Goal: Task Accomplishment & Management: Use online tool/utility

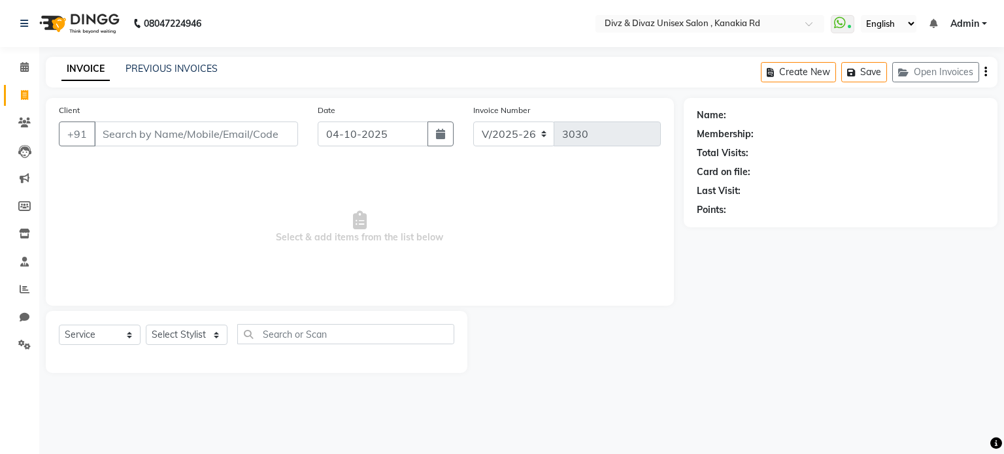
select select "7588"
select select "service"
click at [234, 126] on input "Client" at bounding box center [196, 134] width 204 height 25
click at [240, 140] on input "Client" at bounding box center [196, 134] width 204 height 25
click at [251, 138] on input "Client" at bounding box center [196, 134] width 204 height 25
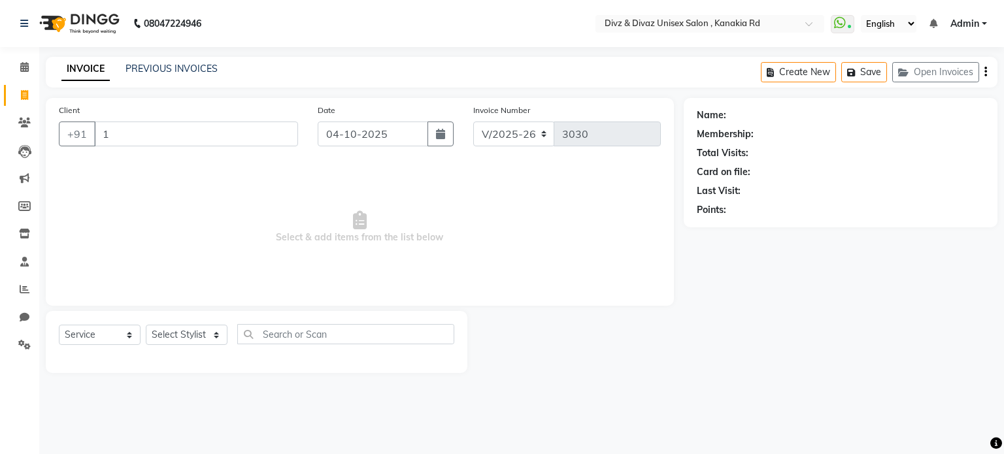
click at [218, 125] on input "1" at bounding box center [196, 134] width 204 height 25
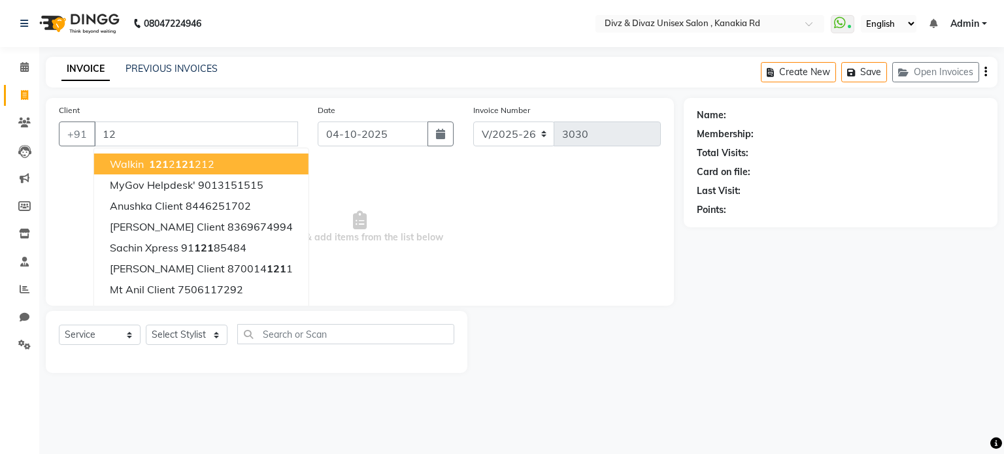
type input "1"
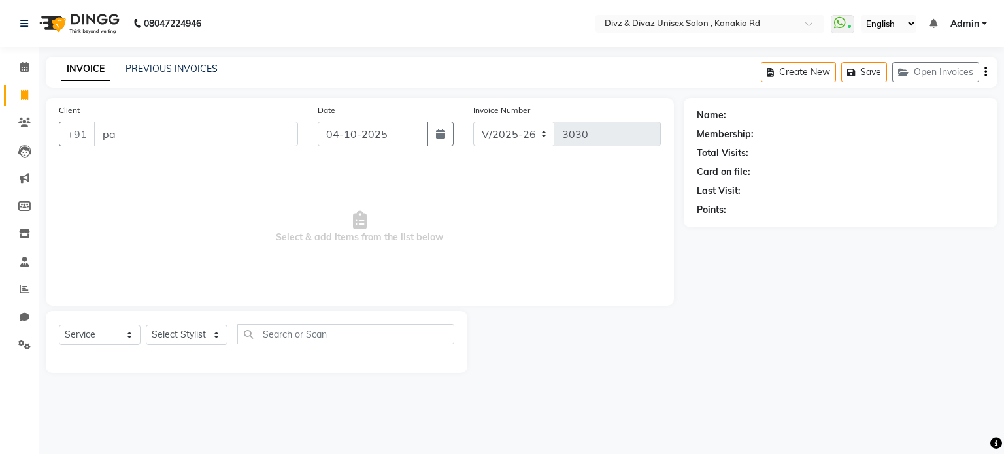
type input "p"
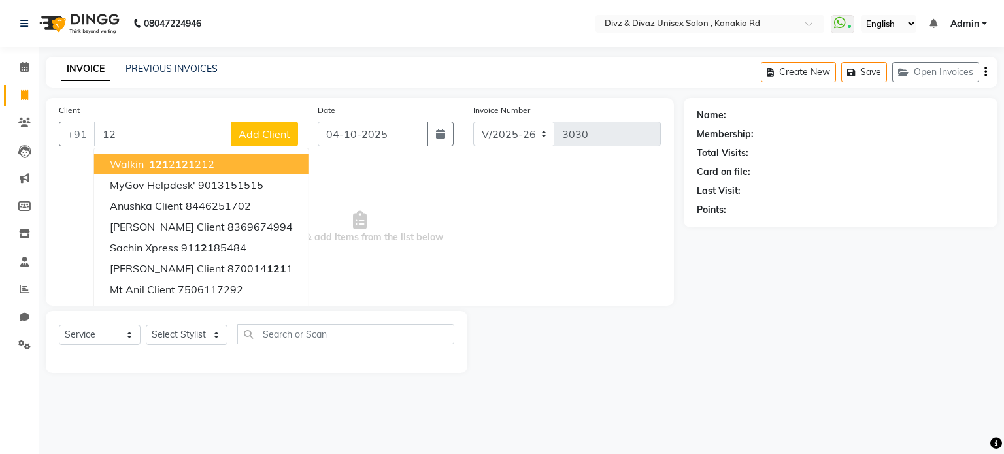
type input "1"
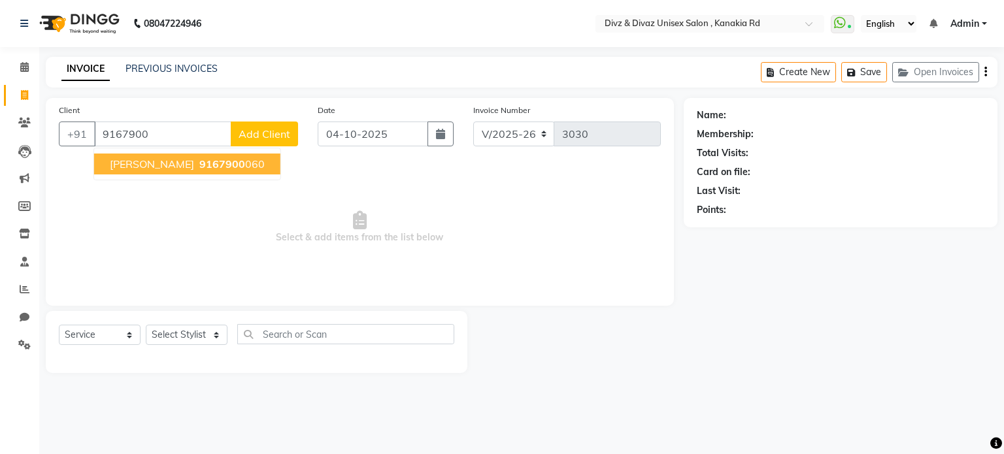
click at [222, 165] on span "9167900" at bounding box center [222, 164] width 46 height 13
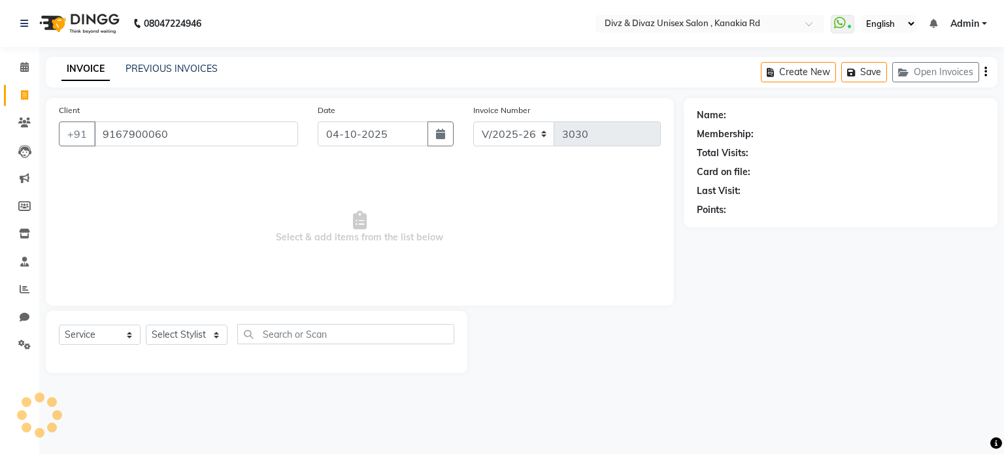
type input "9167900060"
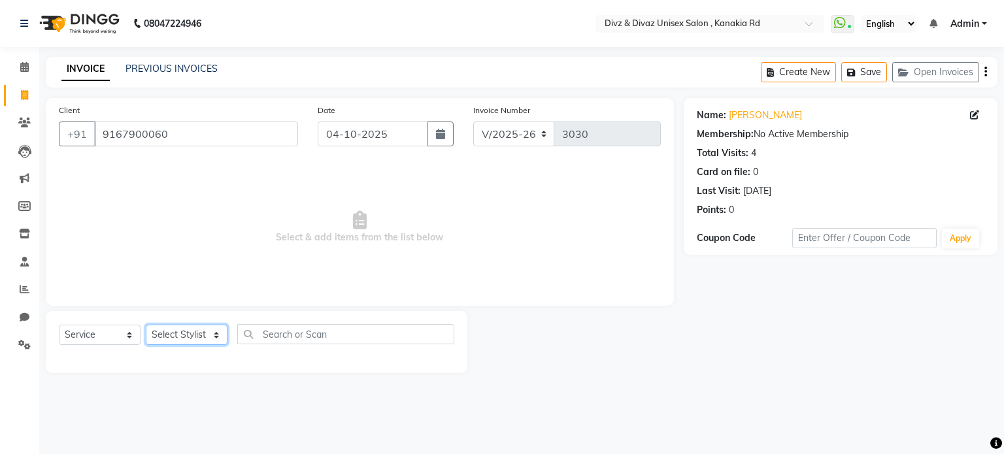
click at [204, 334] on select "Select Stylist [PERSON_NAME] Kailash [PERSON_NAME] Prem [PERSON_NAME]" at bounding box center [187, 335] width 82 height 20
select select "67195"
click at [146, 326] on select "Select Stylist [PERSON_NAME] Kailash [PERSON_NAME] Prem [PERSON_NAME]" at bounding box center [187, 335] width 82 height 20
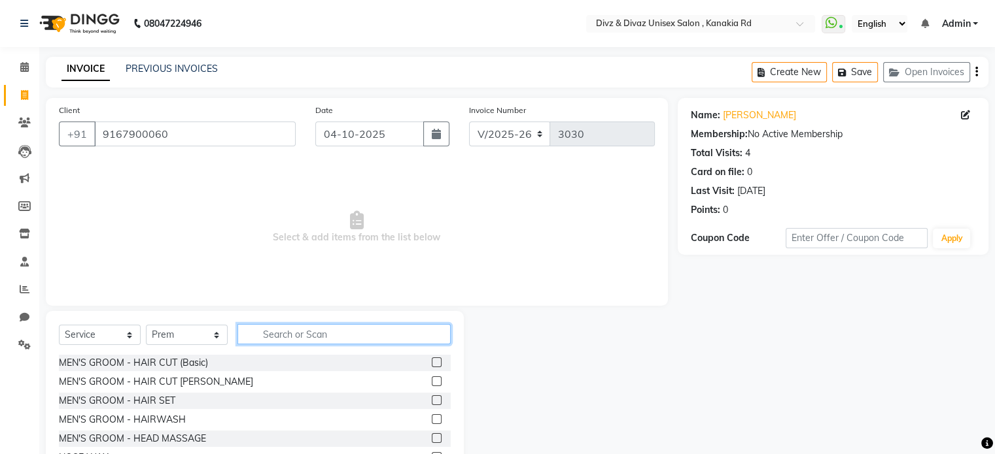
click at [275, 336] on input "text" at bounding box center [343, 334] width 213 height 20
click at [432, 378] on label at bounding box center [437, 382] width 10 height 10
click at [432, 378] on input "checkbox" at bounding box center [436, 382] width 9 height 9
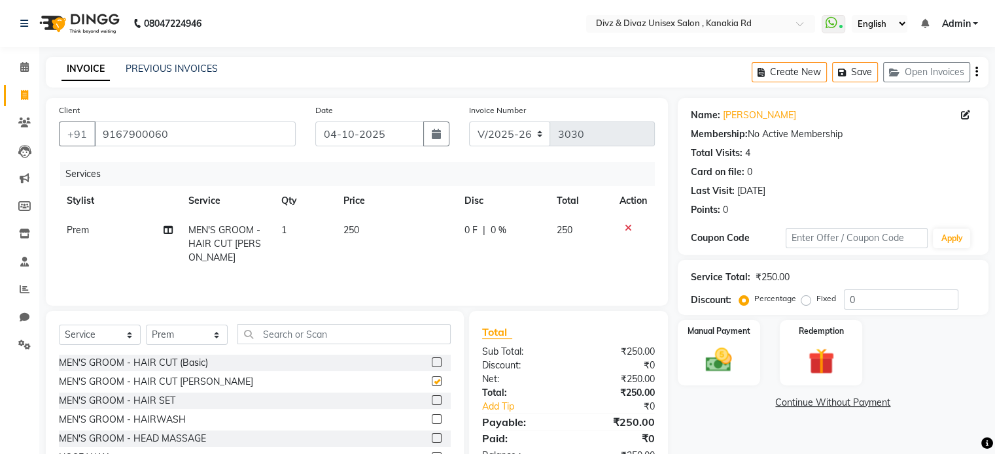
checkbox input "false"
click at [715, 342] on div "Manual Payment" at bounding box center [718, 352] width 86 height 67
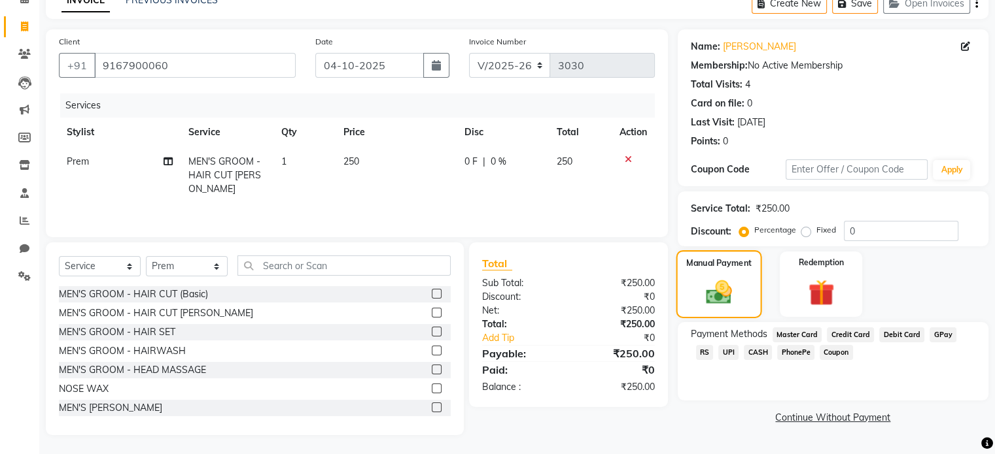
scroll to position [70, 0]
click at [718, 349] on span "UPI" at bounding box center [728, 352] width 20 height 15
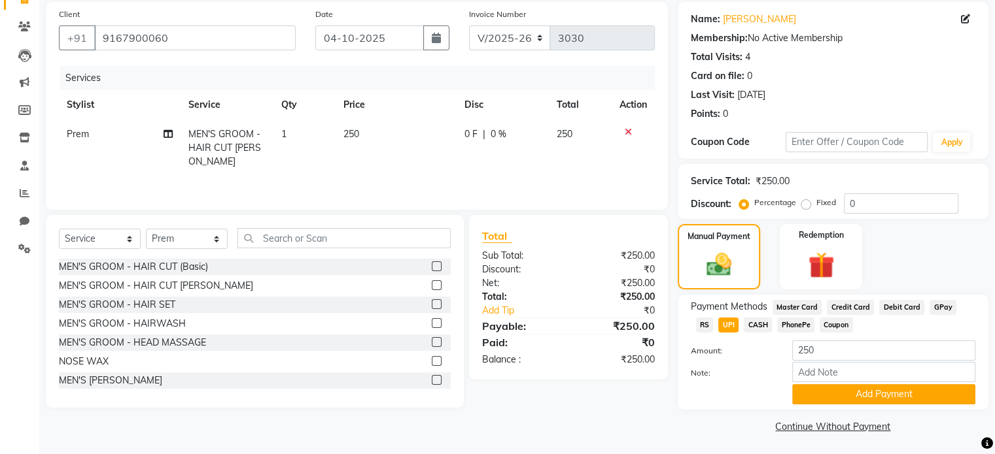
scroll to position [99, 0]
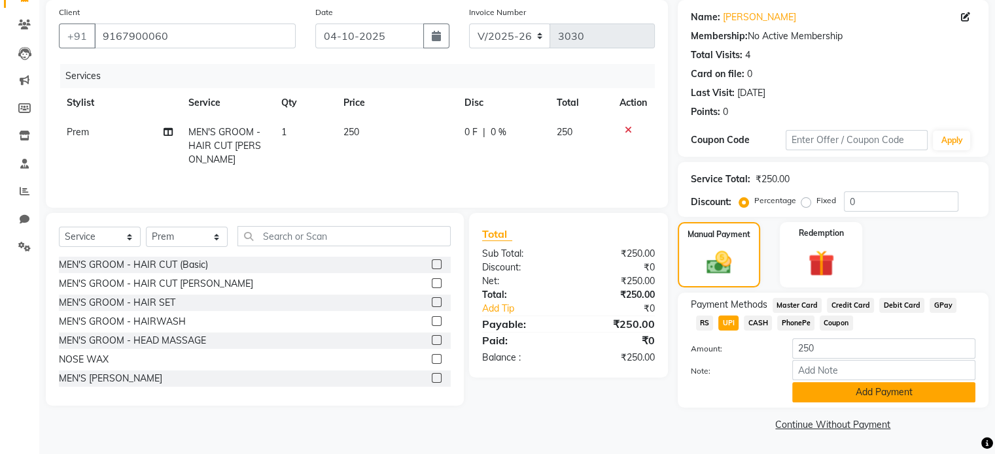
click at [826, 392] on button "Add Payment" at bounding box center [883, 393] width 183 height 20
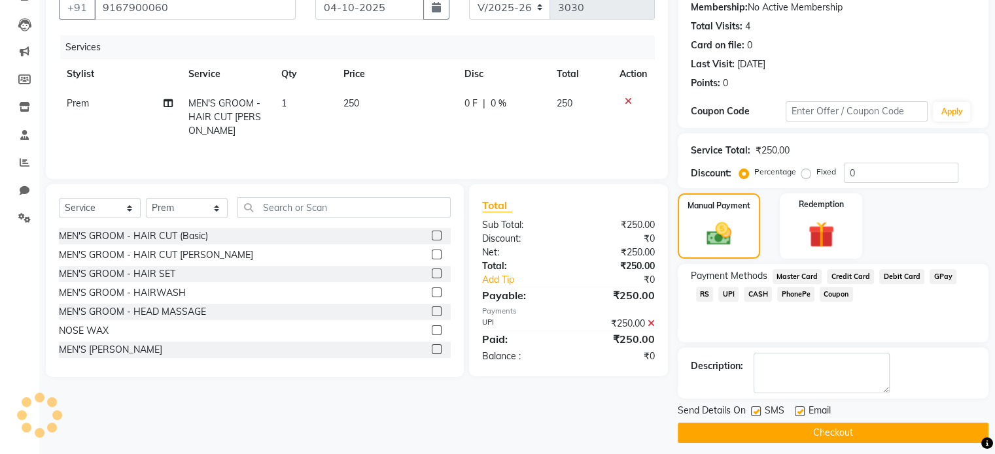
scroll to position [134, 0]
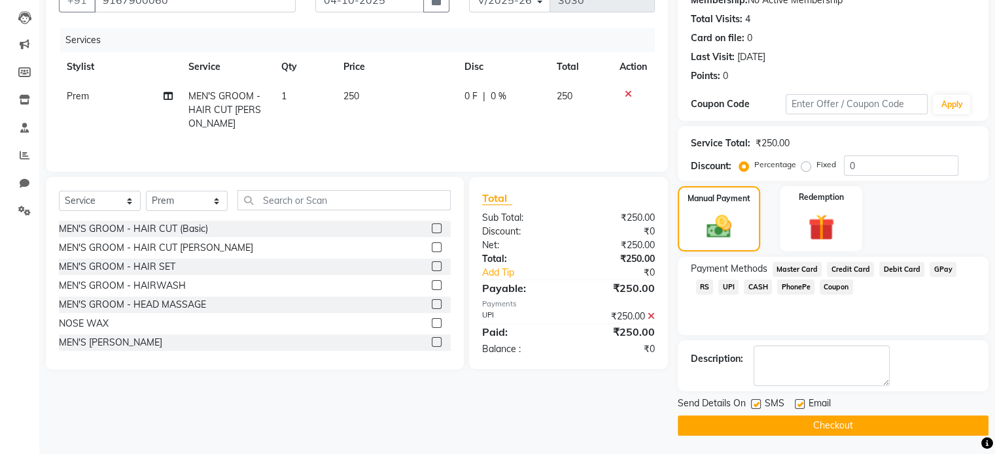
click at [829, 423] on button "Checkout" at bounding box center [832, 426] width 311 height 20
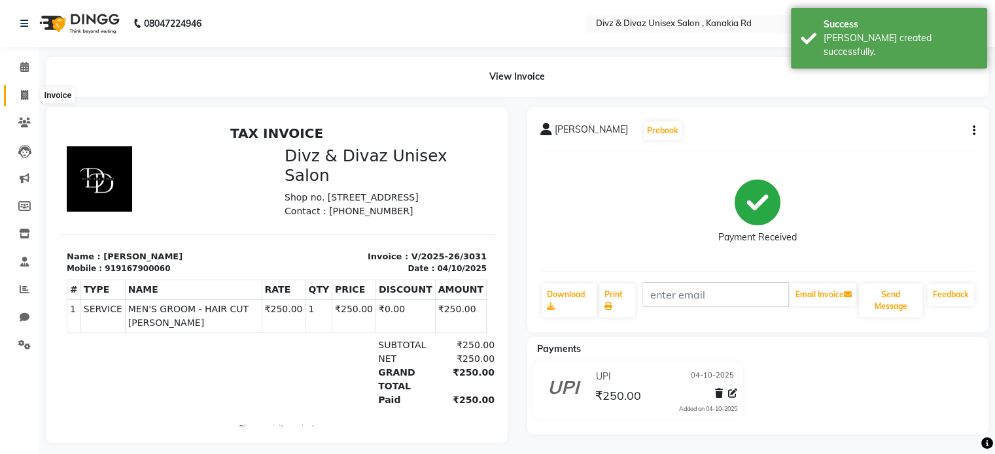
click at [27, 94] on icon at bounding box center [24, 95] width 7 height 10
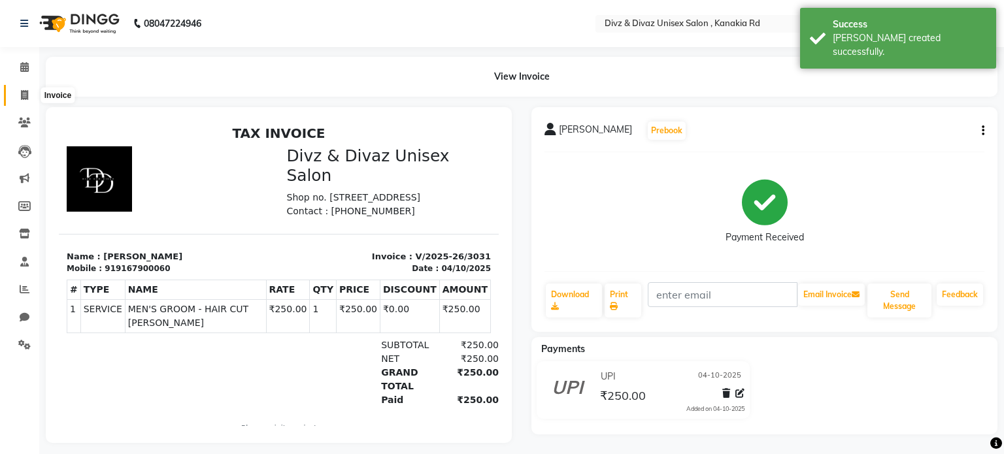
select select "service"
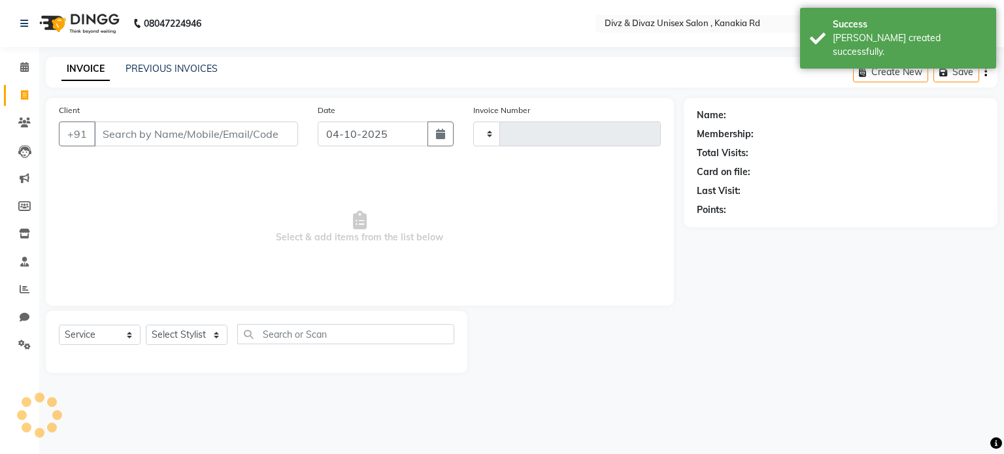
type input "3032"
select select "7588"
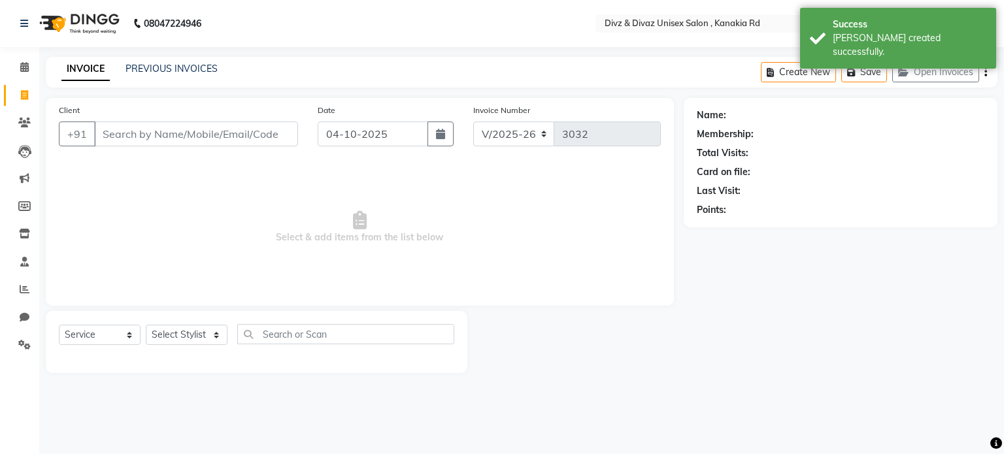
click at [125, 129] on input "Client" at bounding box center [196, 134] width 204 height 25
type input "1"
